Goal: Task Accomplishment & Management: Use online tool/utility

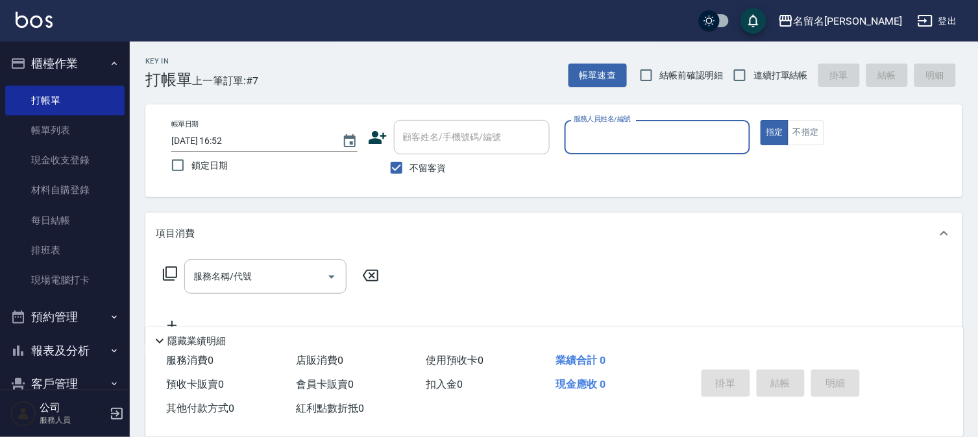
click at [586, 141] on input "服務人員姓名/編號" at bounding box center [657, 137] width 175 height 23
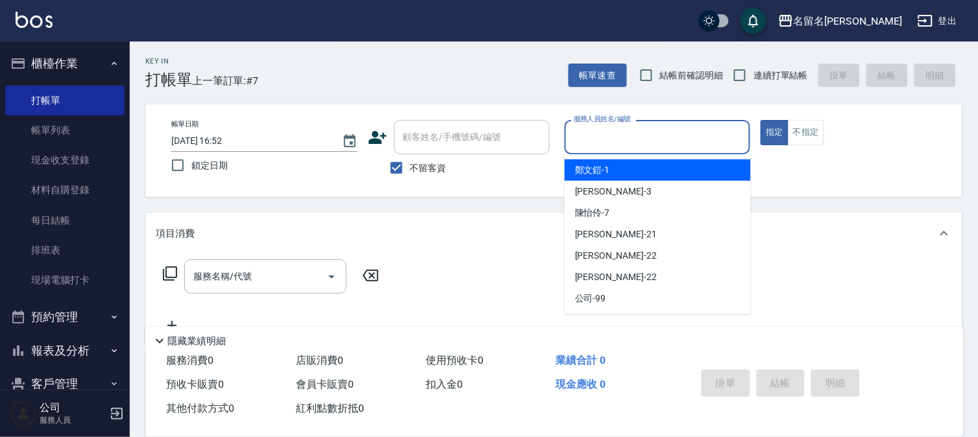
click at [594, 170] on span "[PERSON_NAME]-1" at bounding box center [592, 171] width 35 height 14
type input "[PERSON_NAME]-1"
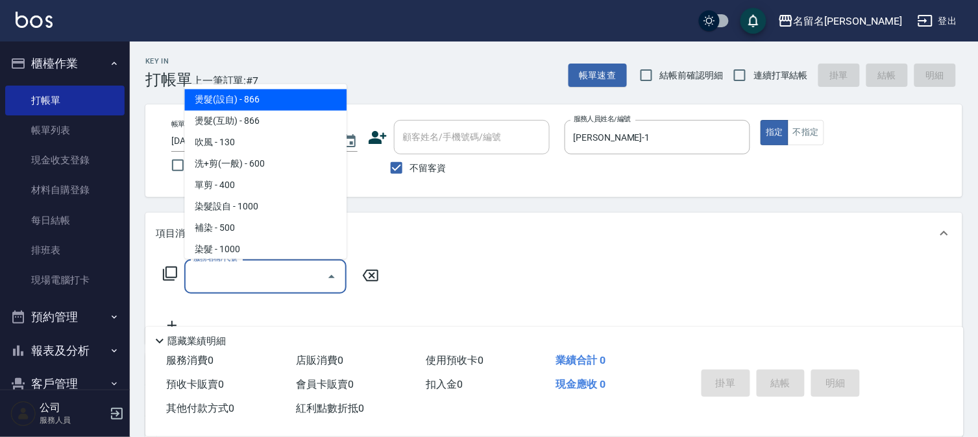
click at [191, 274] on input "服務名稱/代號" at bounding box center [255, 276] width 131 height 23
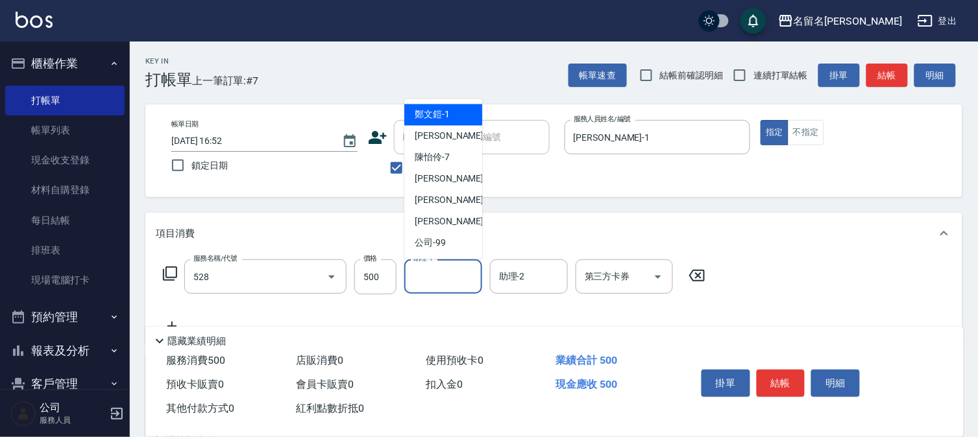
type input "頭皮養護B(528)"
click at [451, 275] on input "助理-1" at bounding box center [443, 276] width 66 height 23
click at [455, 112] on div "[PERSON_NAME]-1" at bounding box center [443, 114] width 78 height 21
type input "[PERSON_NAME]-1"
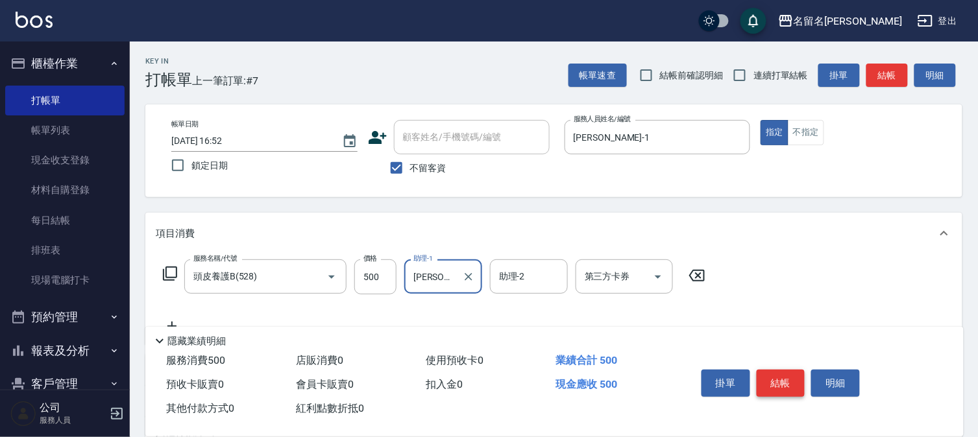
click at [781, 374] on button "結帳" at bounding box center [781, 383] width 49 height 27
